Goal: Information Seeking & Learning: Check status

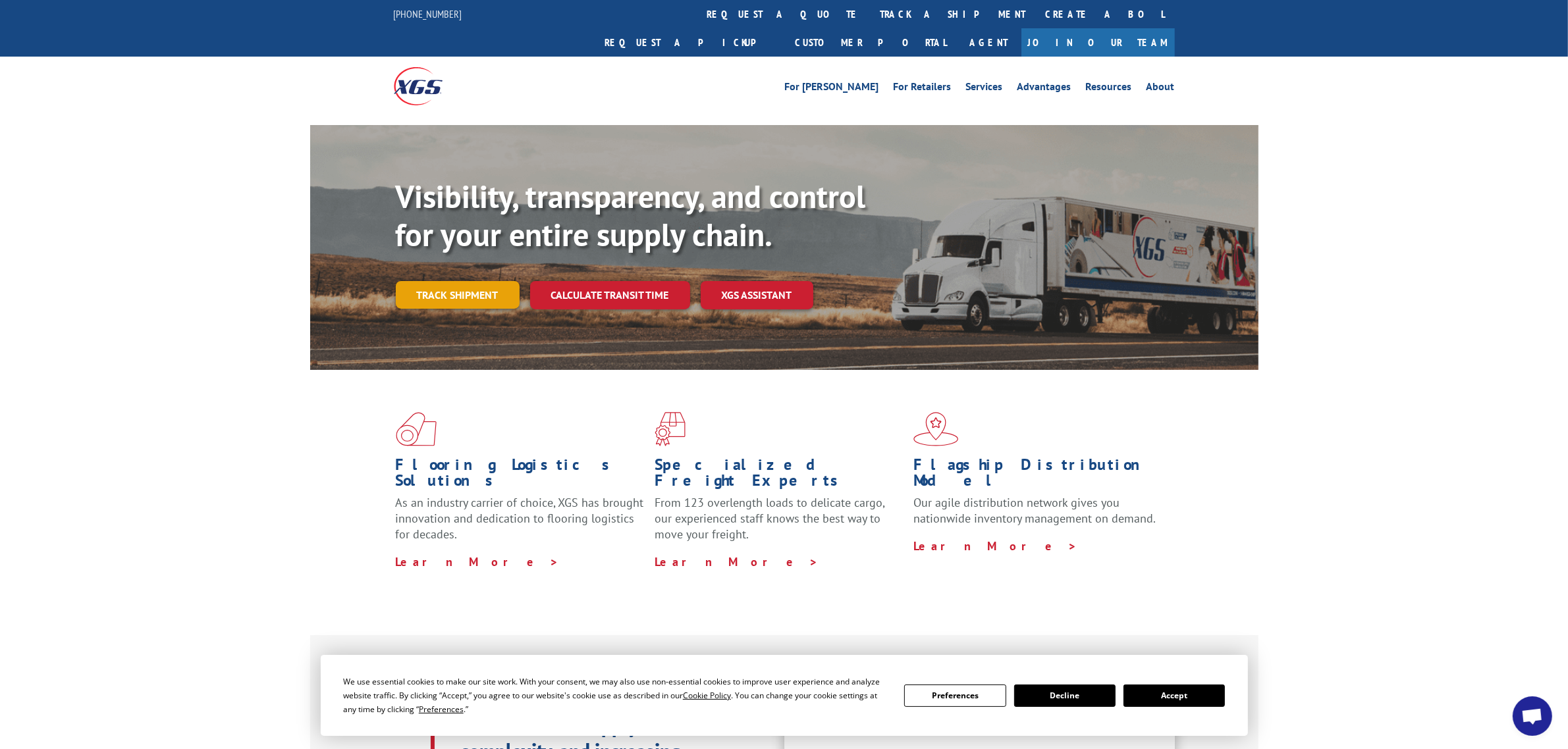
click at [455, 281] on link "Track shipment" at bounding box center [457, 295] width 124 height 28
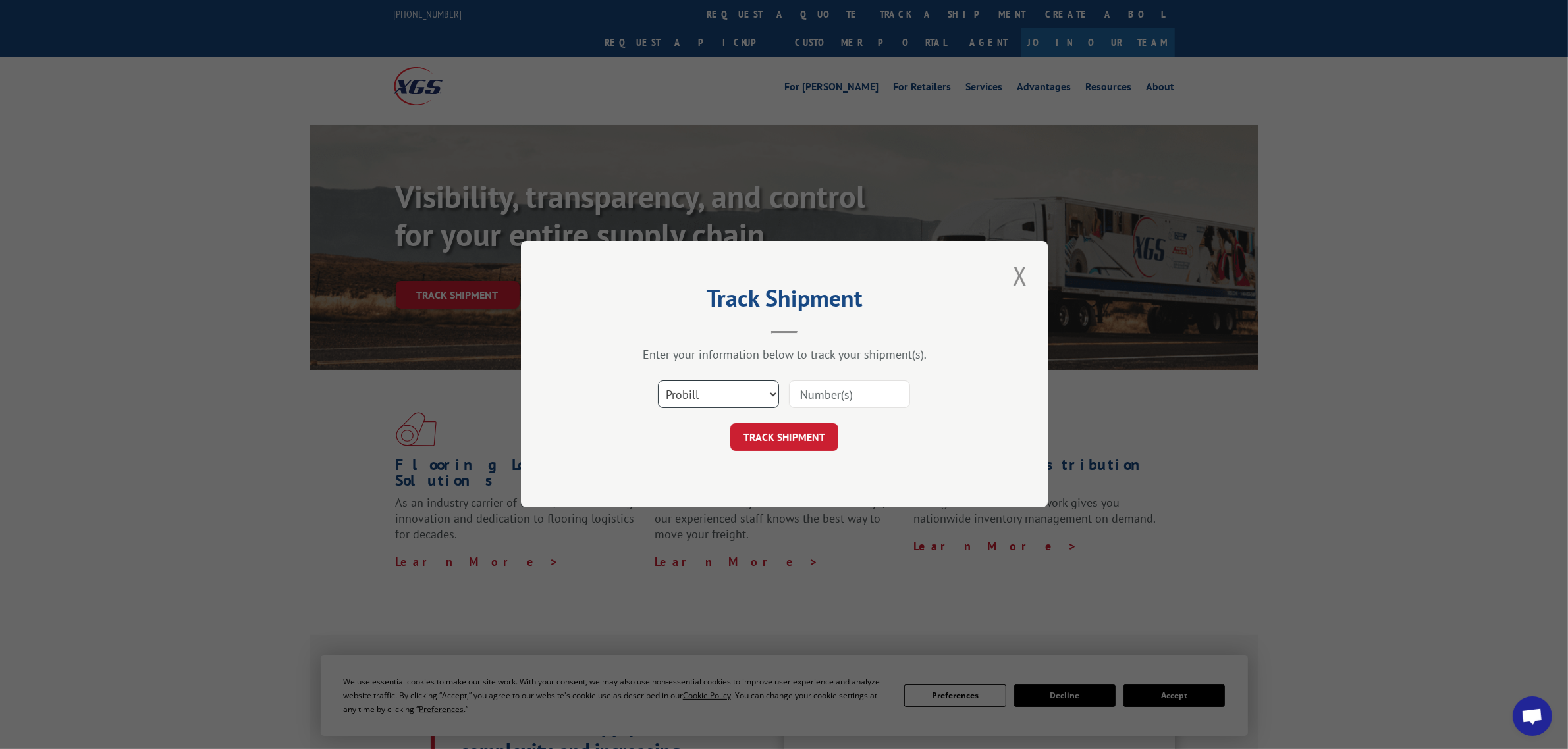
drag, startPoint x: 713, startPoint y: 386, endPoint x: 728, endPoint y: 407, distance: 25.8
click at [713, 386] on select "Select category... Probill BOL PO" at bounding box center [719, 395] width 121 height 28
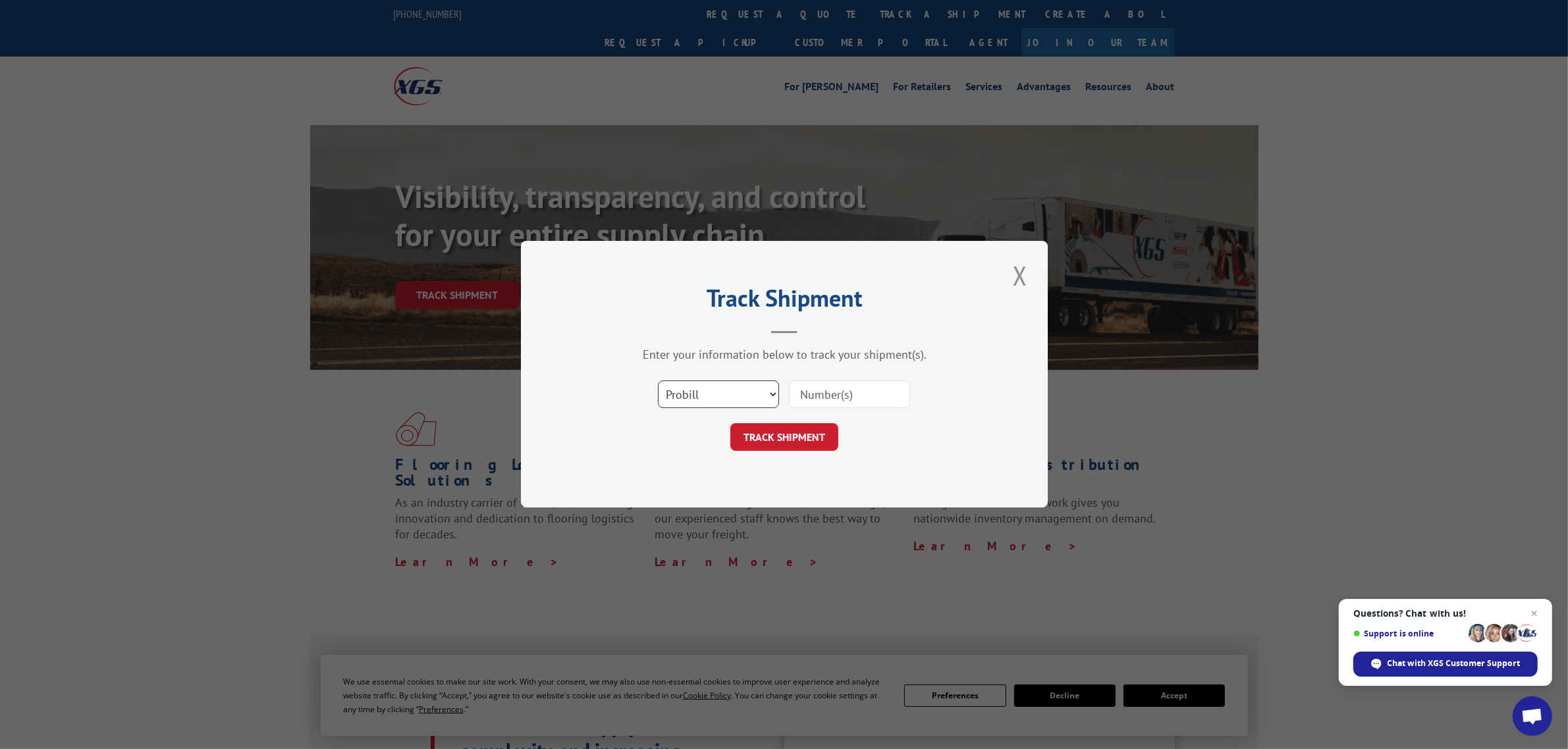
select select "bol"
click at [658, 381] on select "Select category... Probill BOL PO" at bounding box center [719, 395] width 121 height 28
click at [831, 394] on input at bounding box center [849, 395] width 121 height 28
paste input "4896188"
type input "4896188"
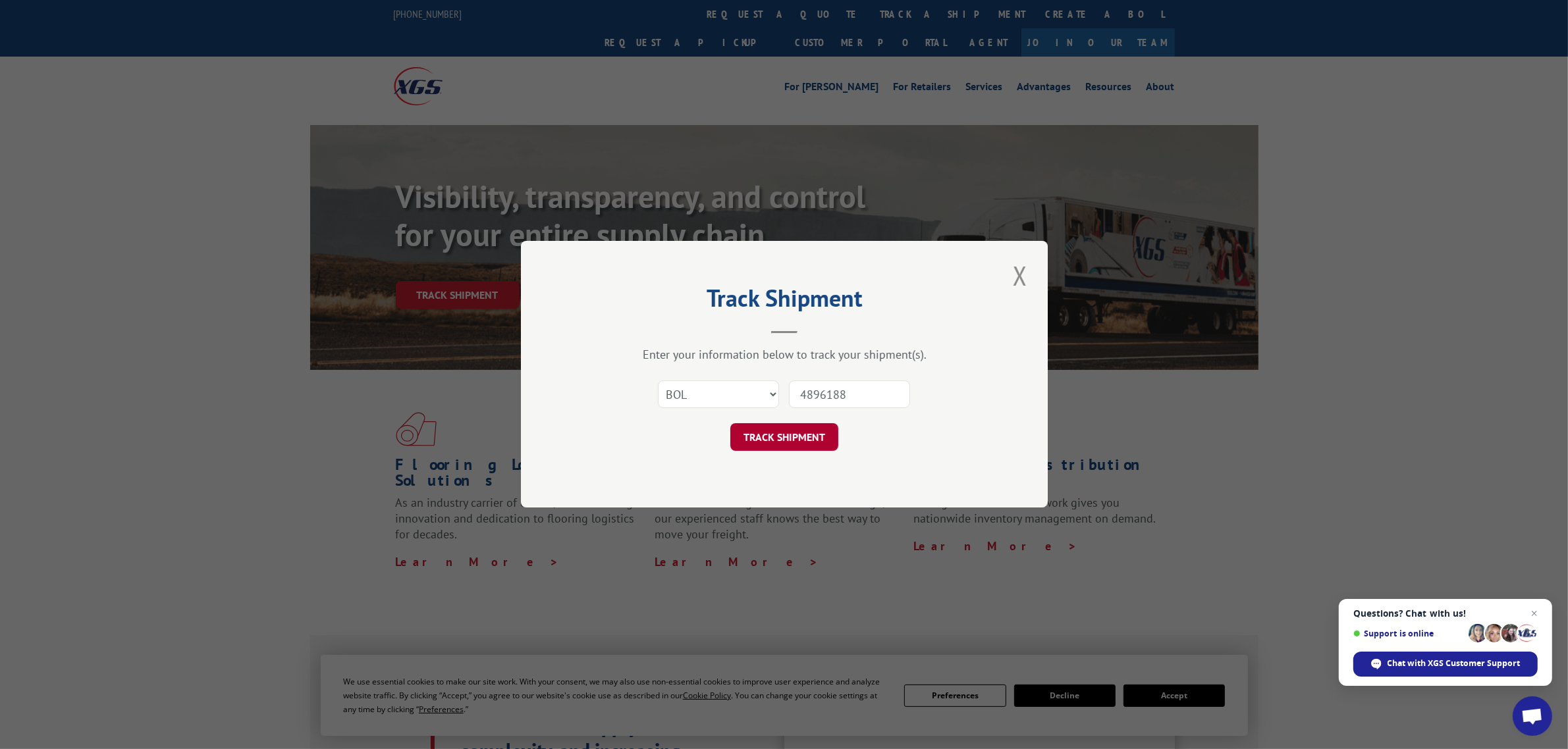
click at [785, 439] on button "TRACK SHIPMENT" at bounding box center [784, 437] width 108 height 28
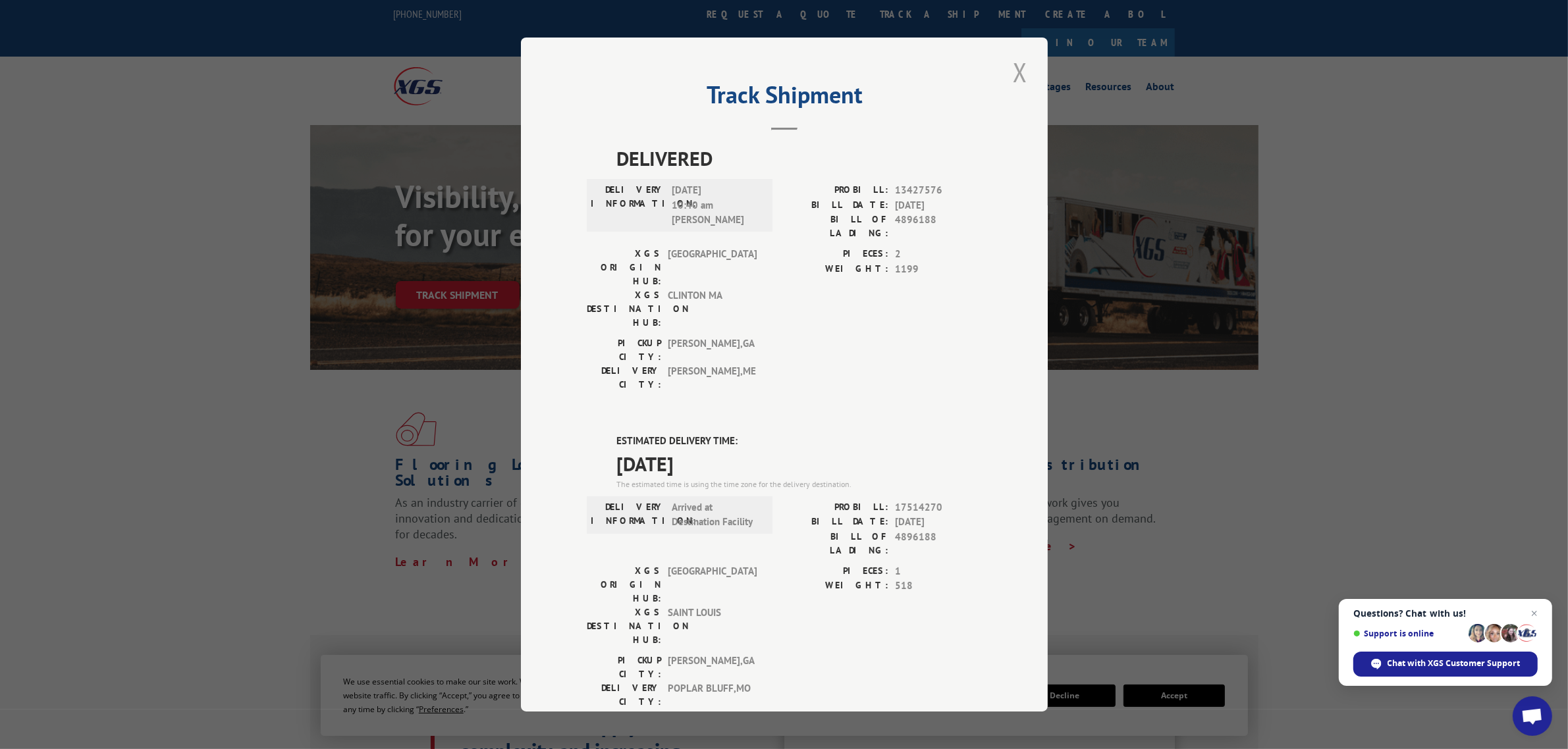
click at [1009, 66] on button "Close modal" at bounding box center [1020, 72] width 22 height 37
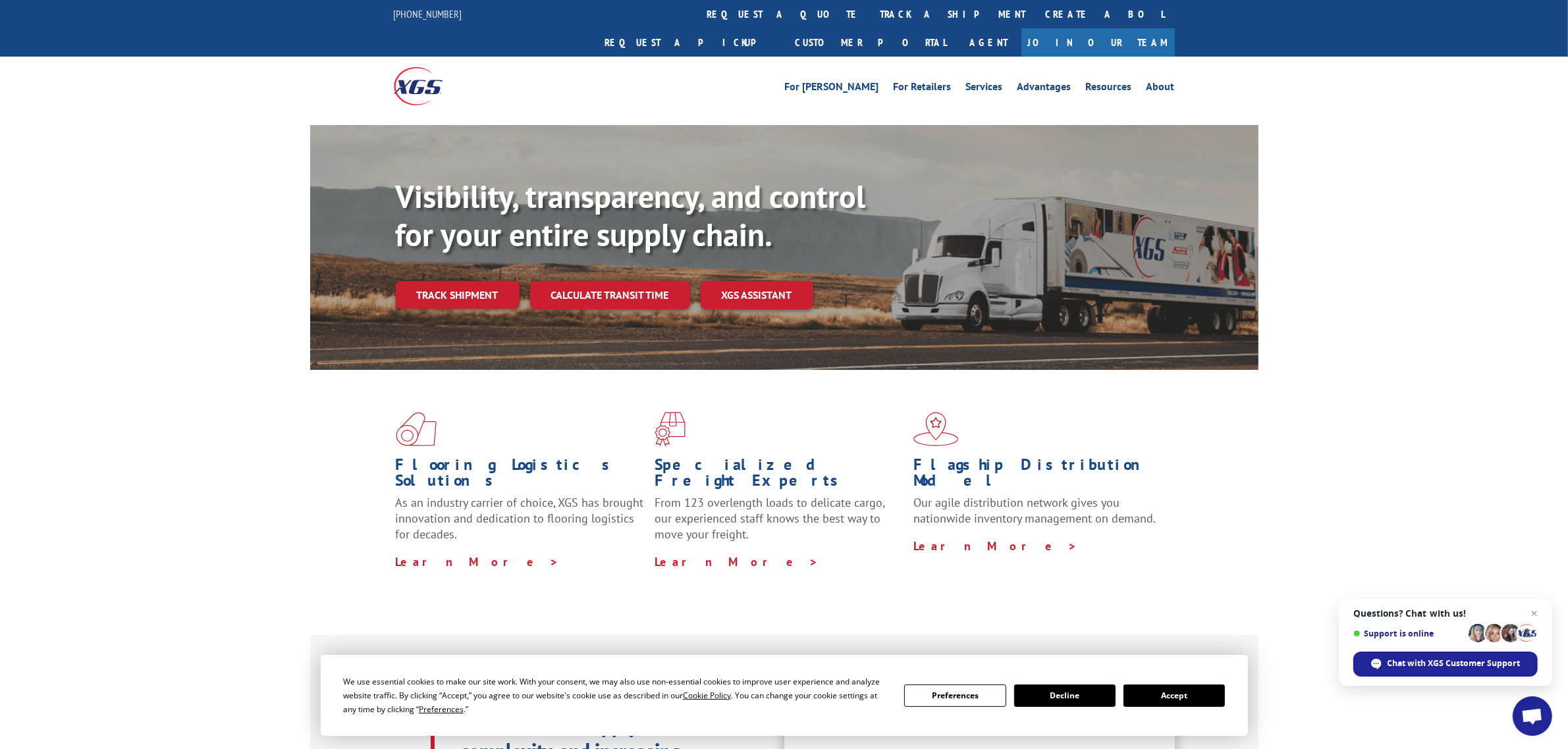
click at [1185, 692] on button "Accept" at bounding box center [1174, 696] width 101 height 22
